Goal: Check status: Check status

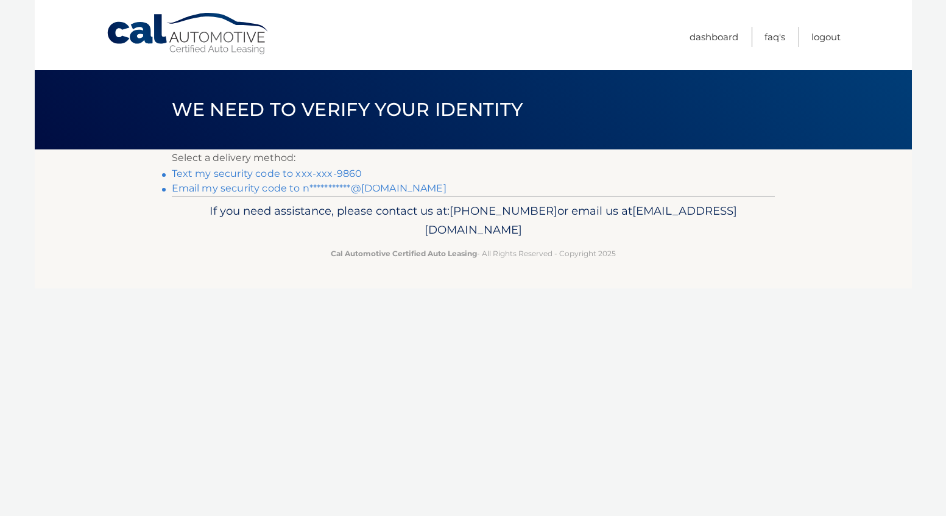
click at [280, 173] on link "Text my security code to xxx-xxx-9860" at bounding box center [267, 174] width 191 height 12
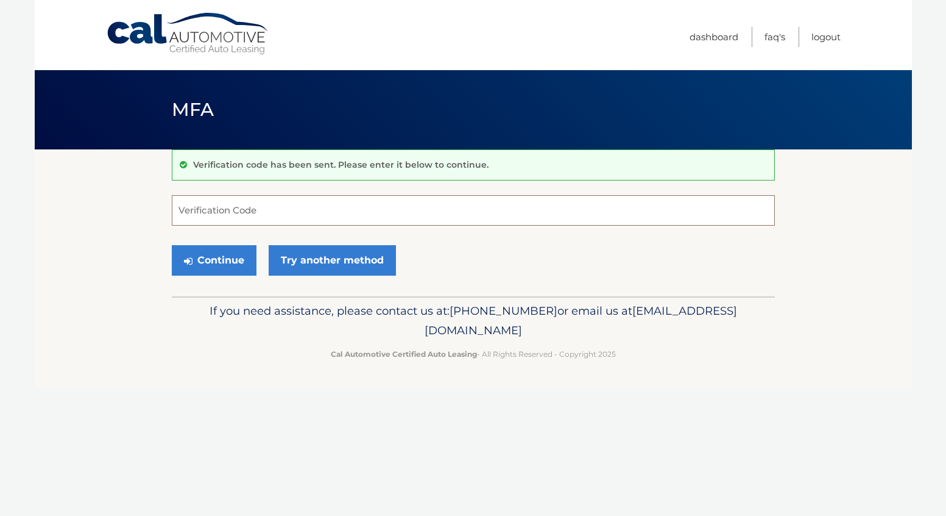
click at [203, 208] on input "Verification Code" at bounding box center [473, 210] width 603 height 30
type input "595571"
click at [233, 260] on button "Continue" at bounding box center [214, 260] width 85 height 30
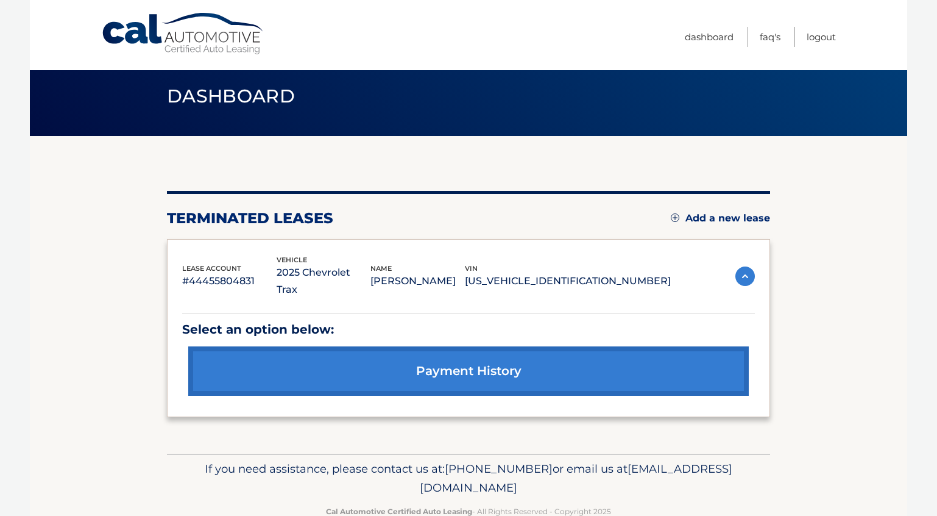
scroll to position [27, 0]
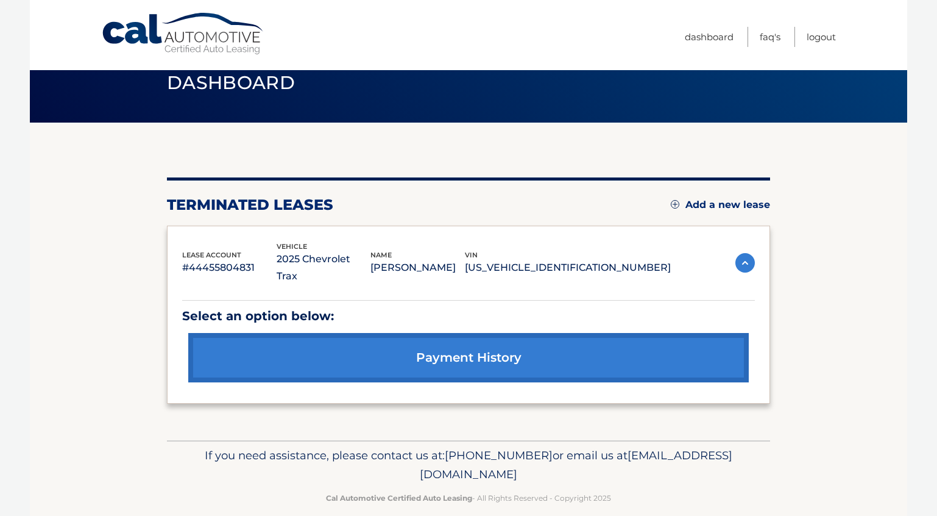
click at [448, 339] on link "payment history" at bounding box center [468, 357] width 561 height 49
